Goal: Task Accomplishment & Management: Manage account settings

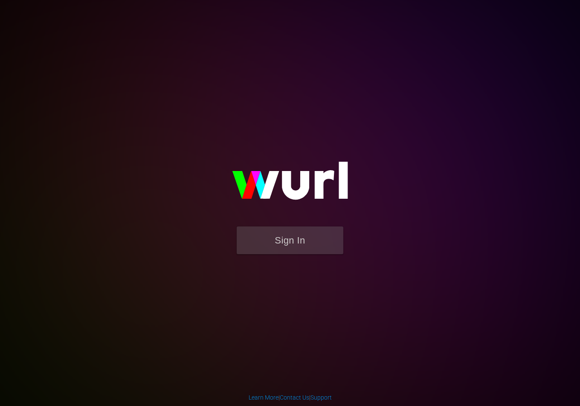
click at [299, 237] on button "Sign In" at bounding box center [290, 241] width 107 height 28
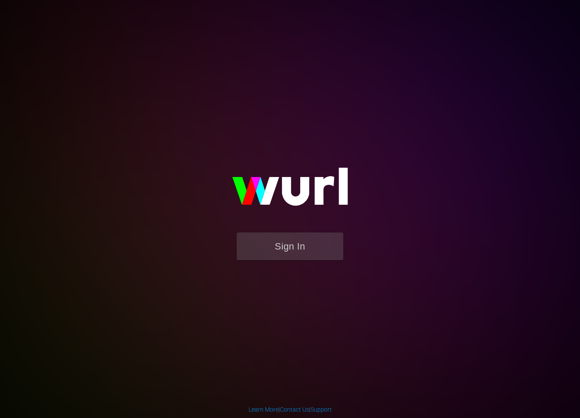
click at [317, 243] on button "Sign In" at bounding box center [290, 247] width 107 height 28
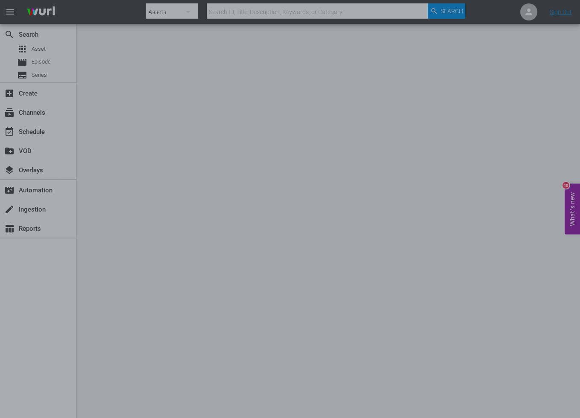
click at [436, 142] on div at bounding box center [290, 209] width 580 height 418
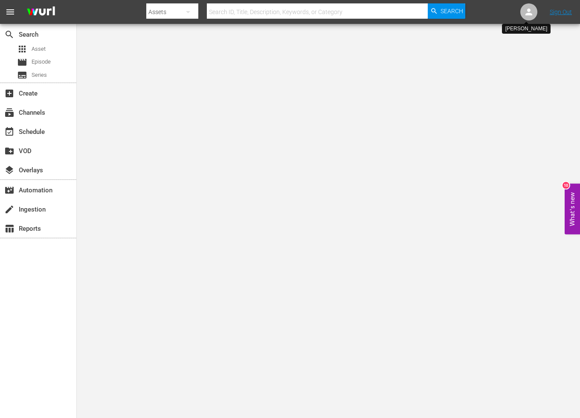
click at [524, 12] on icon at bounding box center [529, 12] width 10 height 10
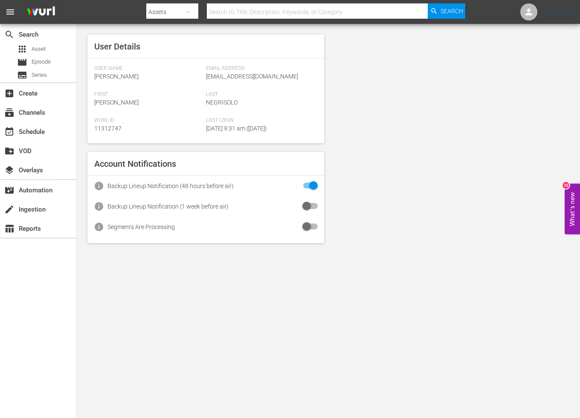
click at [568, 13] on link "Sign Out" at bounding box center [561, 12] width 22 height 7
